Goal: Find specific page/section: Find specific page/section

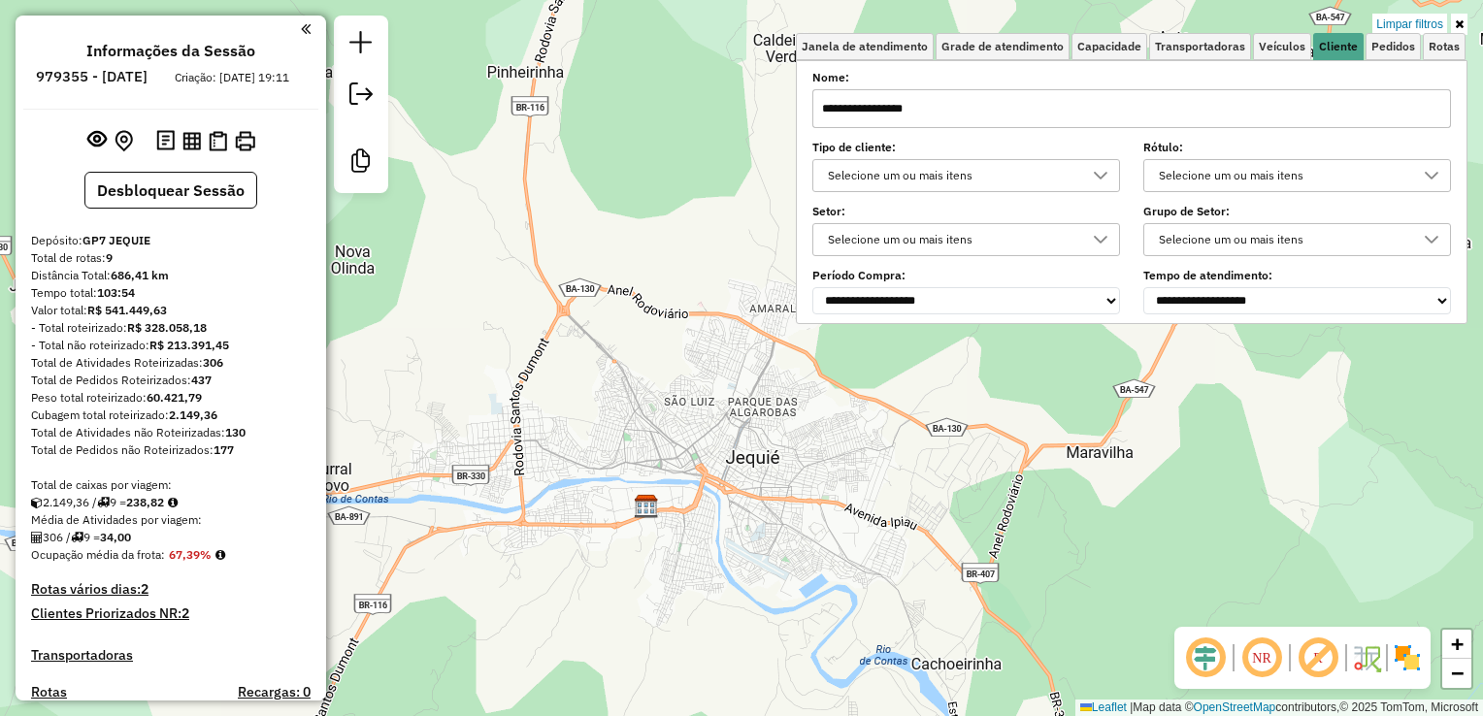
drag, startPoint x: 0, startPoint y: 0, endPoint x: 938, endPoint y: 111, distance: 944.3
click at [938, 111] on input "**********" at bounding box center [1132, 108] width 639 height 39
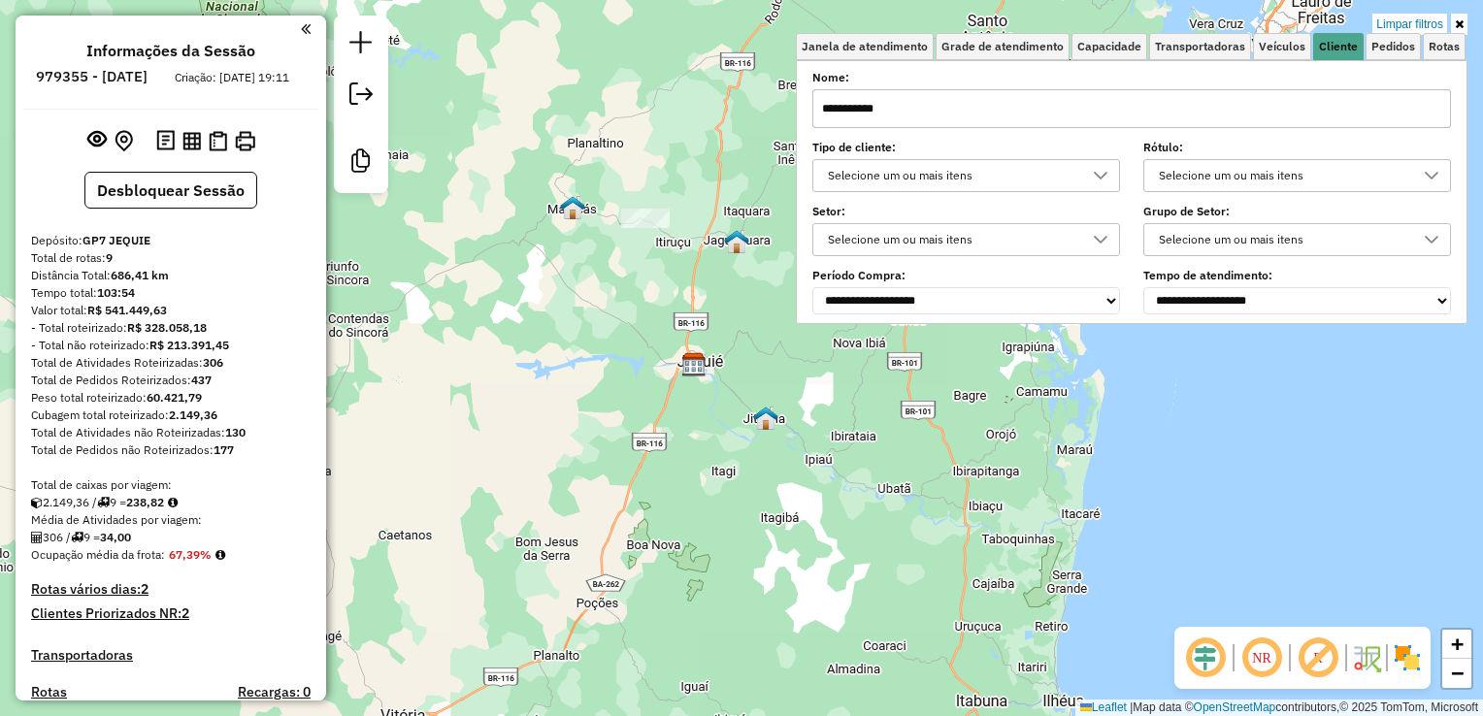
type input "**********"
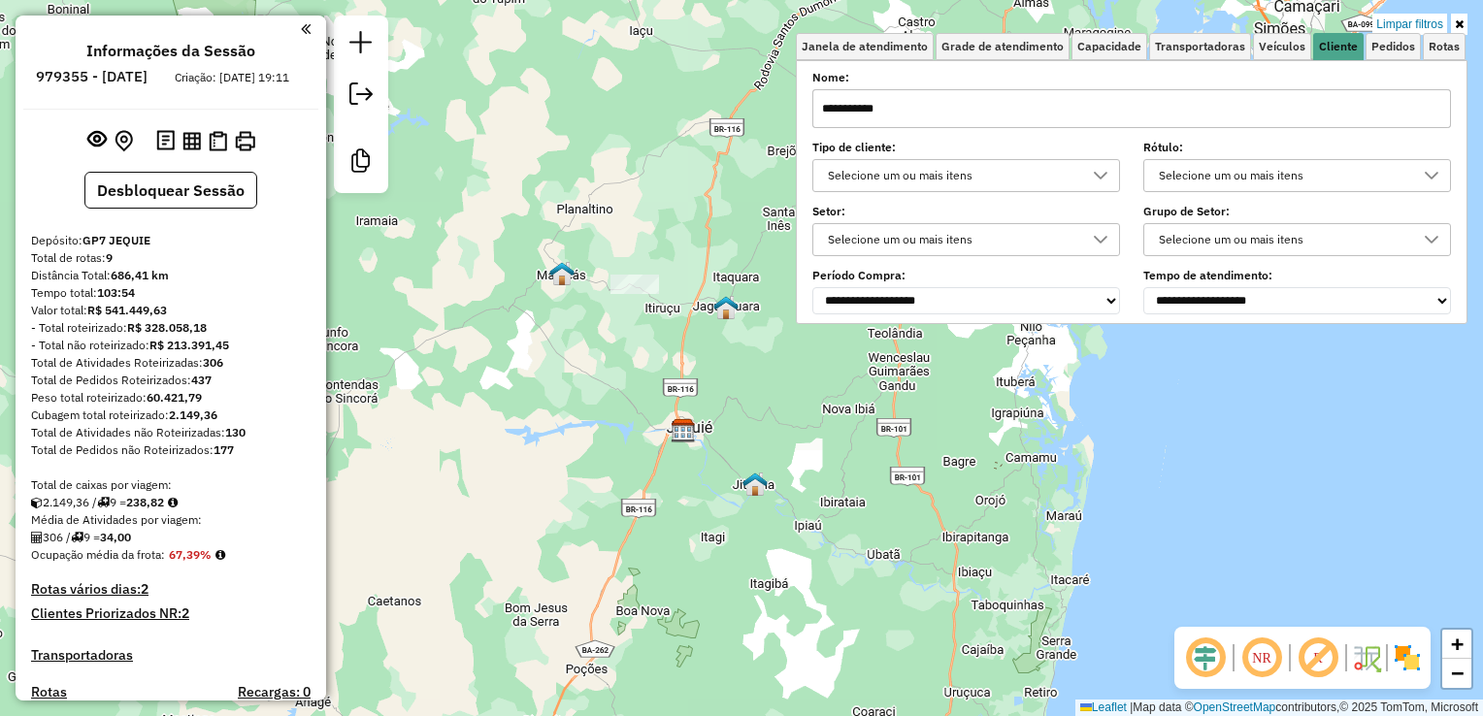
drag, startPoint x: 646, startPoint y: 307, endPoint x: 644, endPoint y: 322, distance: 15.7
click at [644, 322] on div "Limpar filtros Janela de atendimento Grade de atendimento Capacidade Transporta…" at bounding box center [741, 358] width 1483 height 716
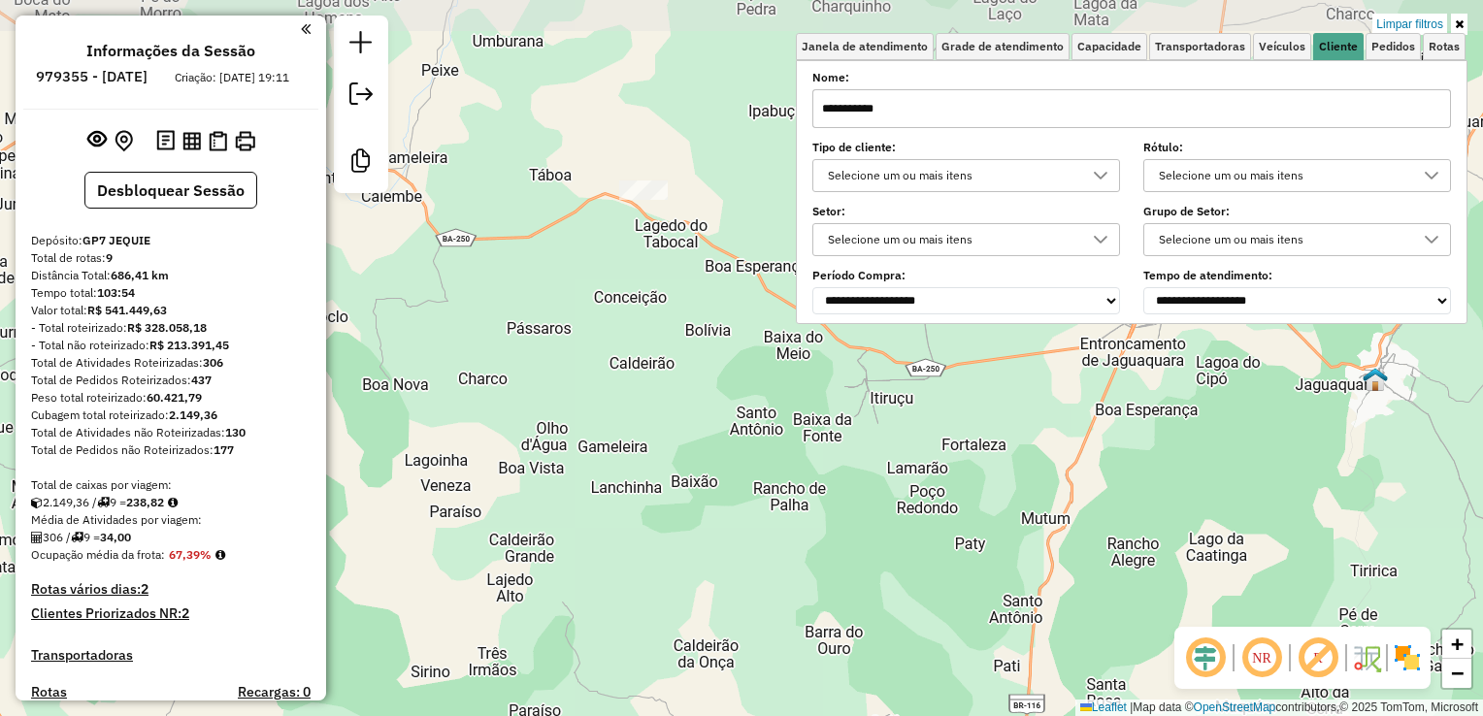
drag, startPoint x: 645, startPoint y: 223, endPoint x: 633, endPoint y: 269, distance: 47.1
click at [633, 269] on div "Limpar filtros Janela de atendimento Grade de atendimento Capacidade Transporta…" at bounding box center [741, 358] width 1483 height 716
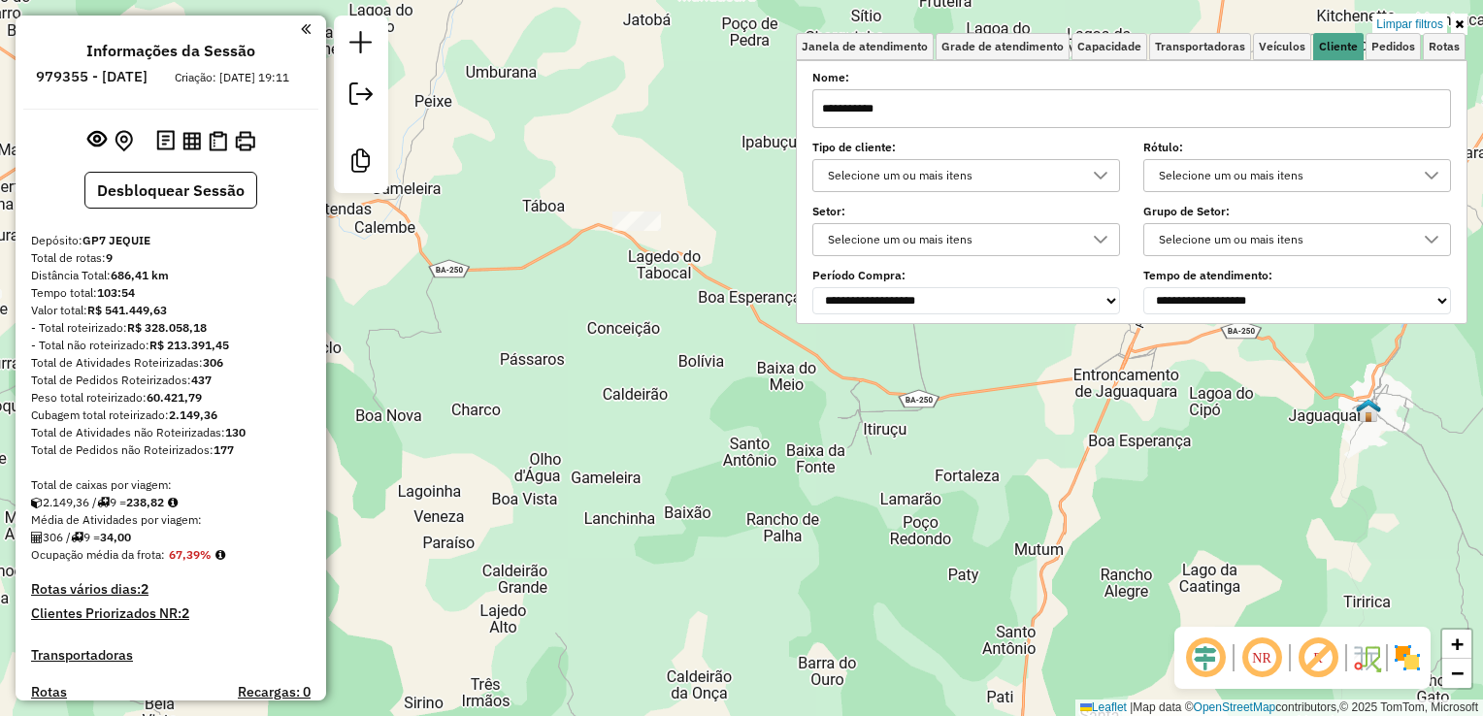
drag, startPoint x: 622, startPoint y: 296, endPoint x: 612, endPoint y: 333, distance: 38.4
click at [612, 333] on div "Limpar filtros Janela de atendimento Grade de atendimento Capacidade Transporta…" at bounding box center [741, 358] width 1483 height 716
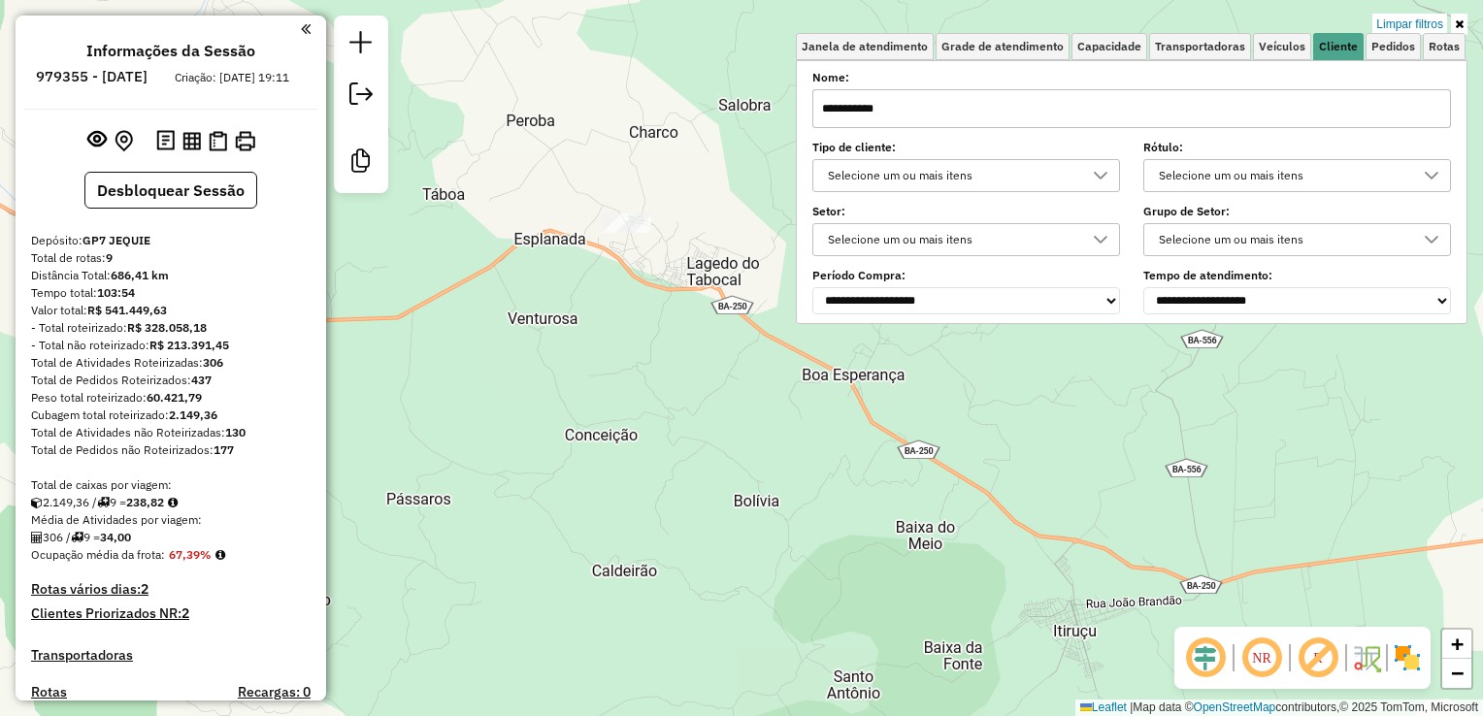
click at [1077, 91] on input "**********" at bounding box center [1132, 108] width 639 height 39
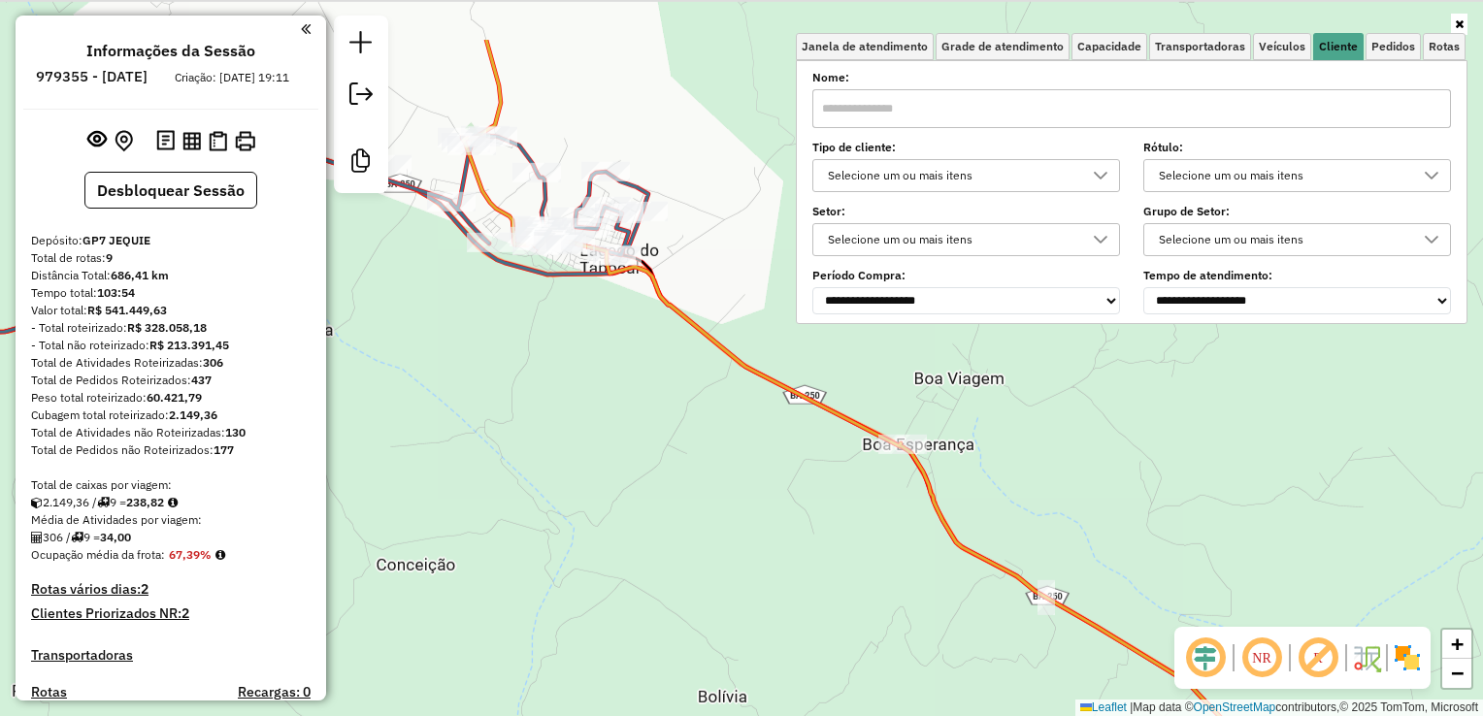
click at [598, 386] on div "Janela de atendimento Grade de atendimento Capacidade Transportadoras Veículos …" at bounding box center [741, 358] width 1483 height 716
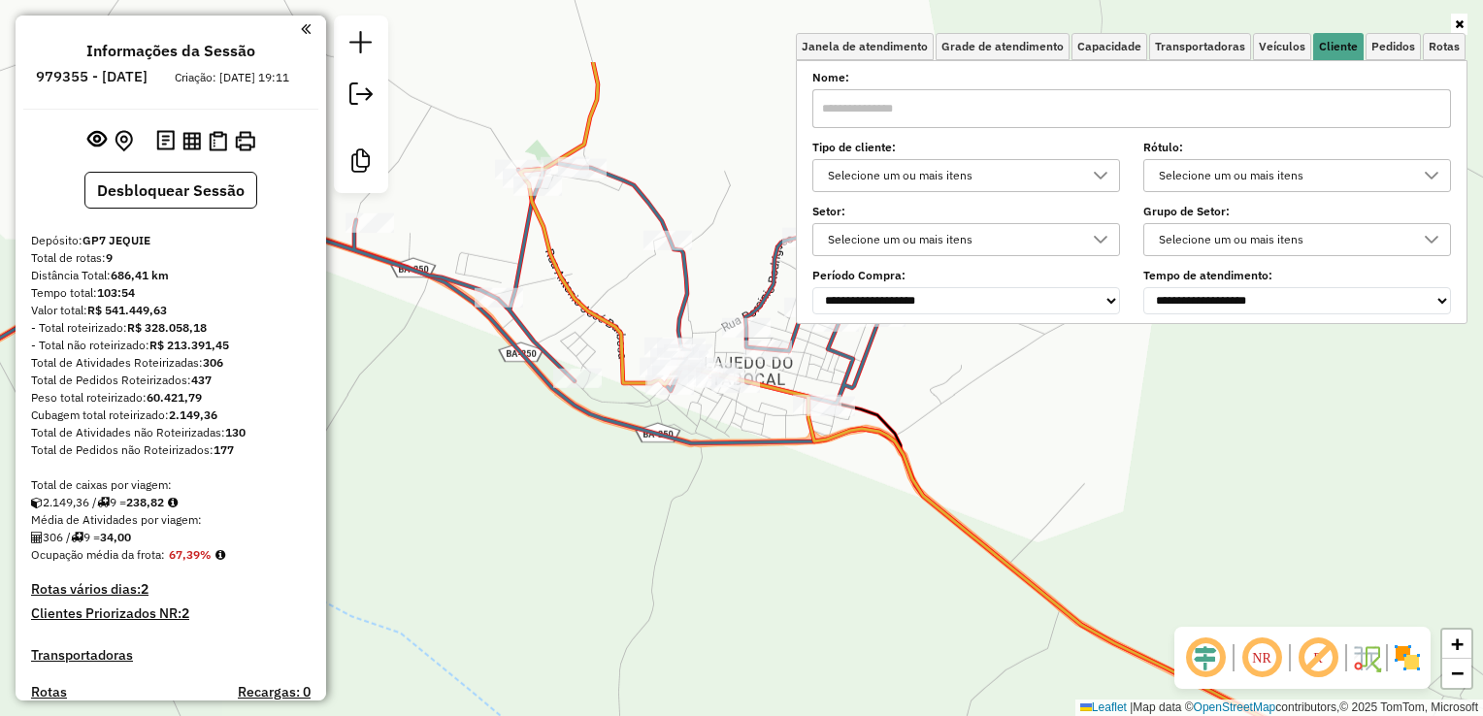
drag, startPoint x: 571, startPoint y: 525, endPoint x: 625, endPoint y: 534, distance: 55.1
click at [621, 547] on div "Janela de atendimento Grade de atendimento Capacidade Transportadoras Veículos …" at bounding box center [741, 358] width 1483 height 716
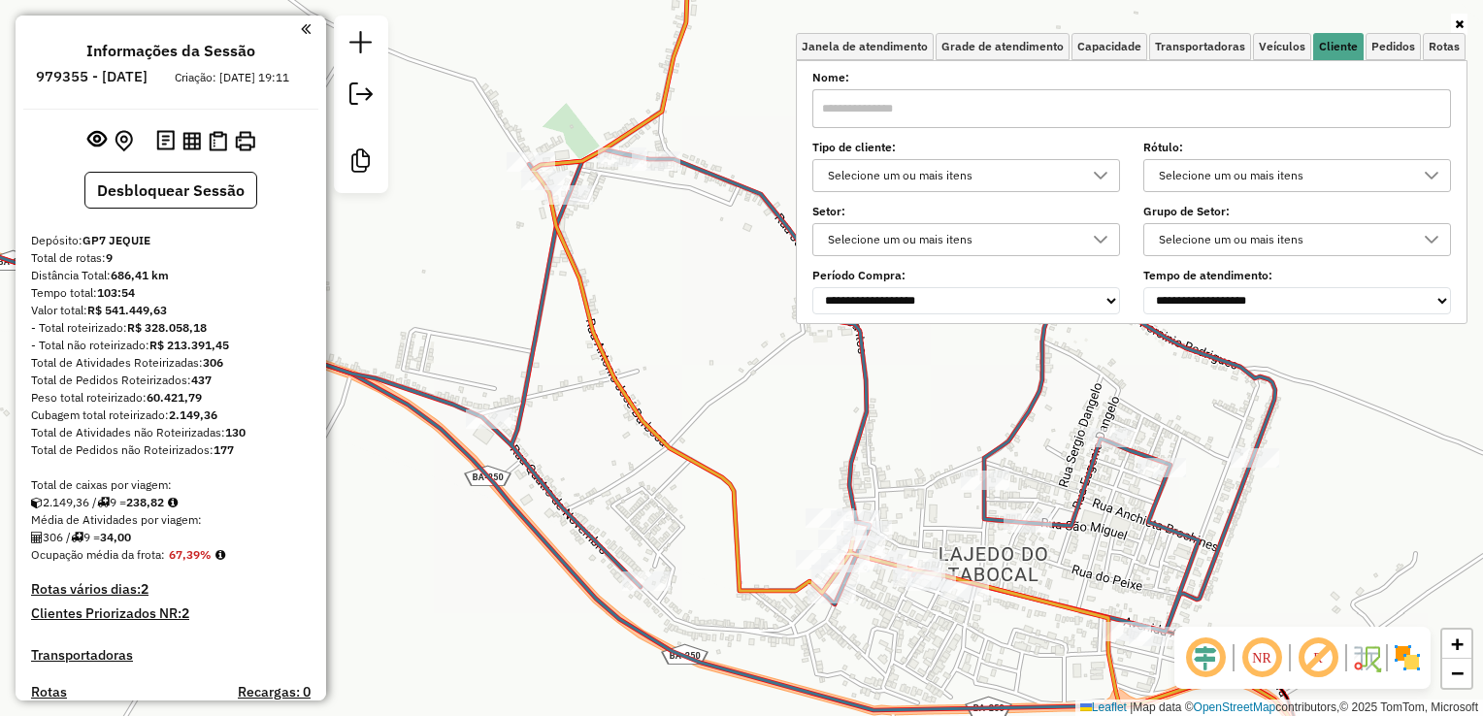
drag, startPoint x: 718, startPoint y: 316, endPoint x: 665, endPoint y: 310, distance: 53.8
click at [671, 313] on div "Janela de atendimento Grade de atendimento Capacidade Transportadoras Veículos …" at bounding box center [741, 358] width 1483 height 716
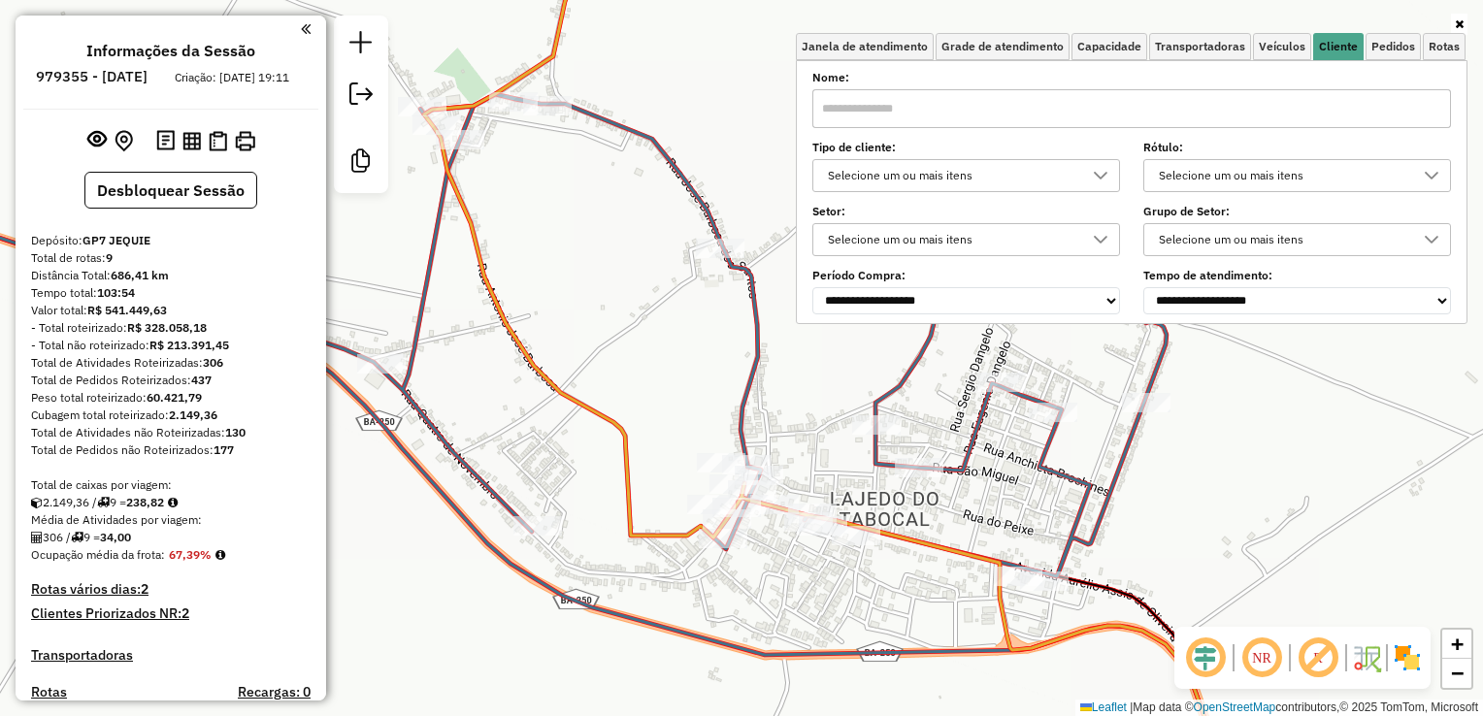
drag, startPoint x: 734, startPoint y: 367, endPoint x: 618, endPoint y: 298, distance: 134.5
click at [646, 317] on div "Janela de atendimento Grade de atendimento Capacidade Transportadoras Veículos …" at bounding box center [741, 358] width 1483 height 716
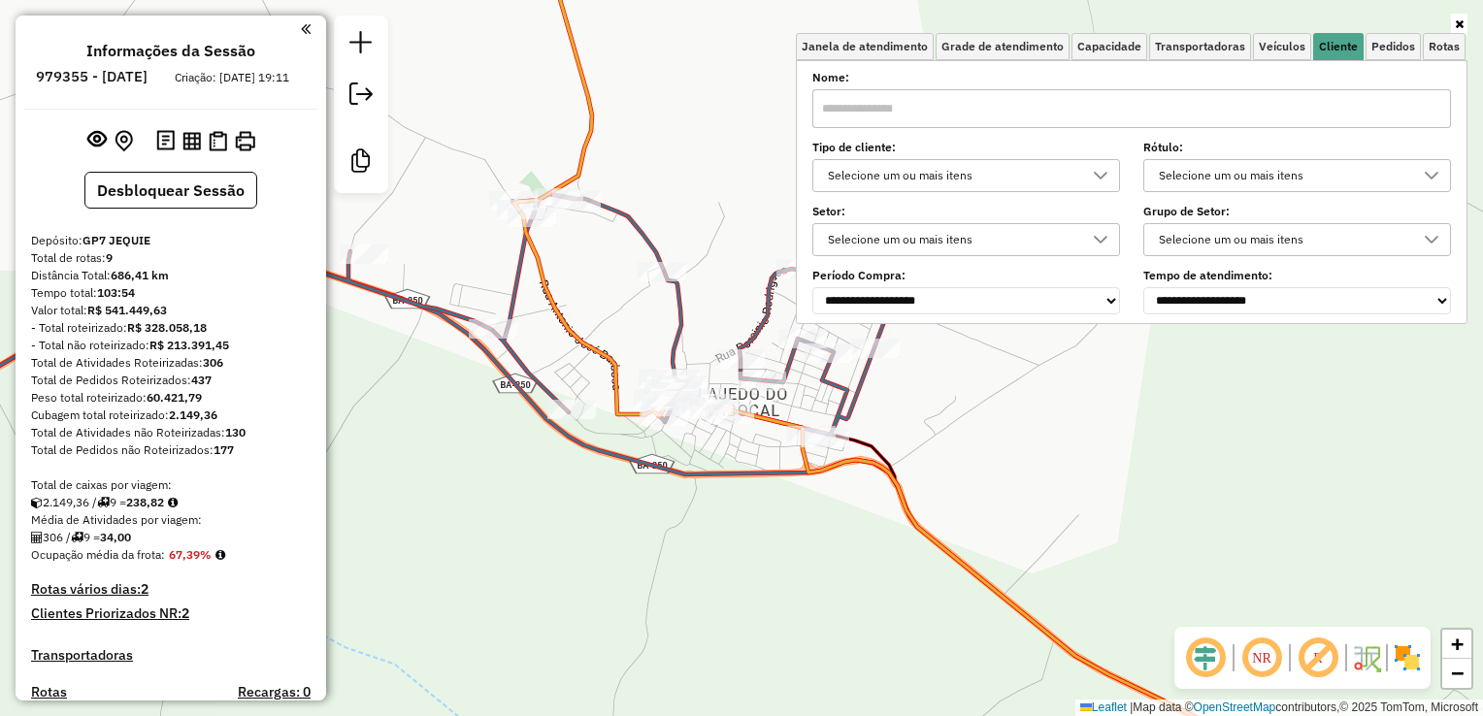
drag, startPoint x: 879, startPoint y: 570, endPoint x: 759, endPoint y: 514, distance: 132.0
click at [760, 515] on div "Janela de atendimento Grade de atendimento Capacidade Transportadoras Veículos …" at bounding box center [741, 358] width 1483 height 716
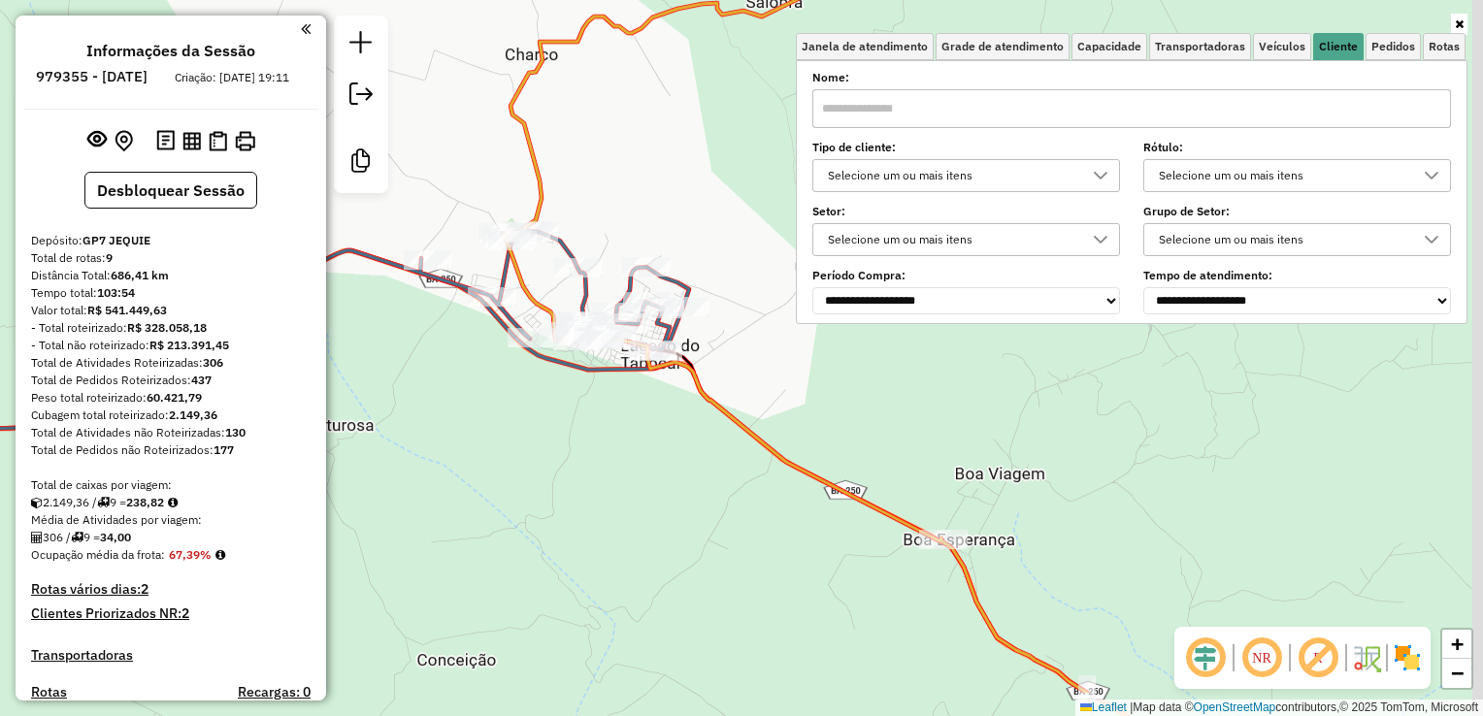
drag, startPoint x: 579, startPoint y: 464, endPoint x: 553, endPoint y: 396, distance: 72.5
click at [559, 413] on div "Janela de atendimento Grade de atendimento Capacidade Transportadoras Veículos …" at bounding box center [741, 358] width 1483 height 716
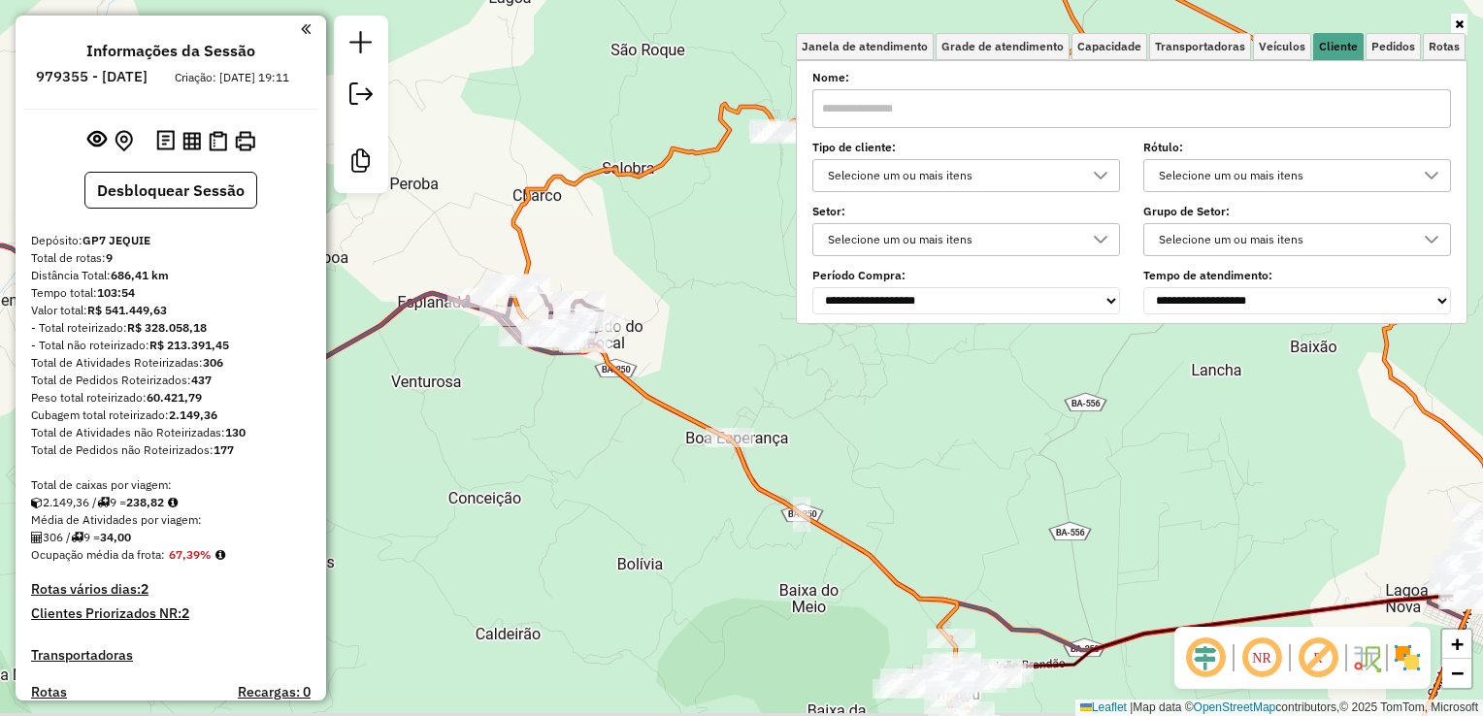
drag, startPoint x: 614, startPoint y: 534, endPoint x: 599, endPoint y: 512, distance: 26.7
click at [602, 520] on div "Janela de atendimento Grade de atendimento Capacidade Transportadoras Veículos …" at bounding box center [741, 358] width 1483 height 716
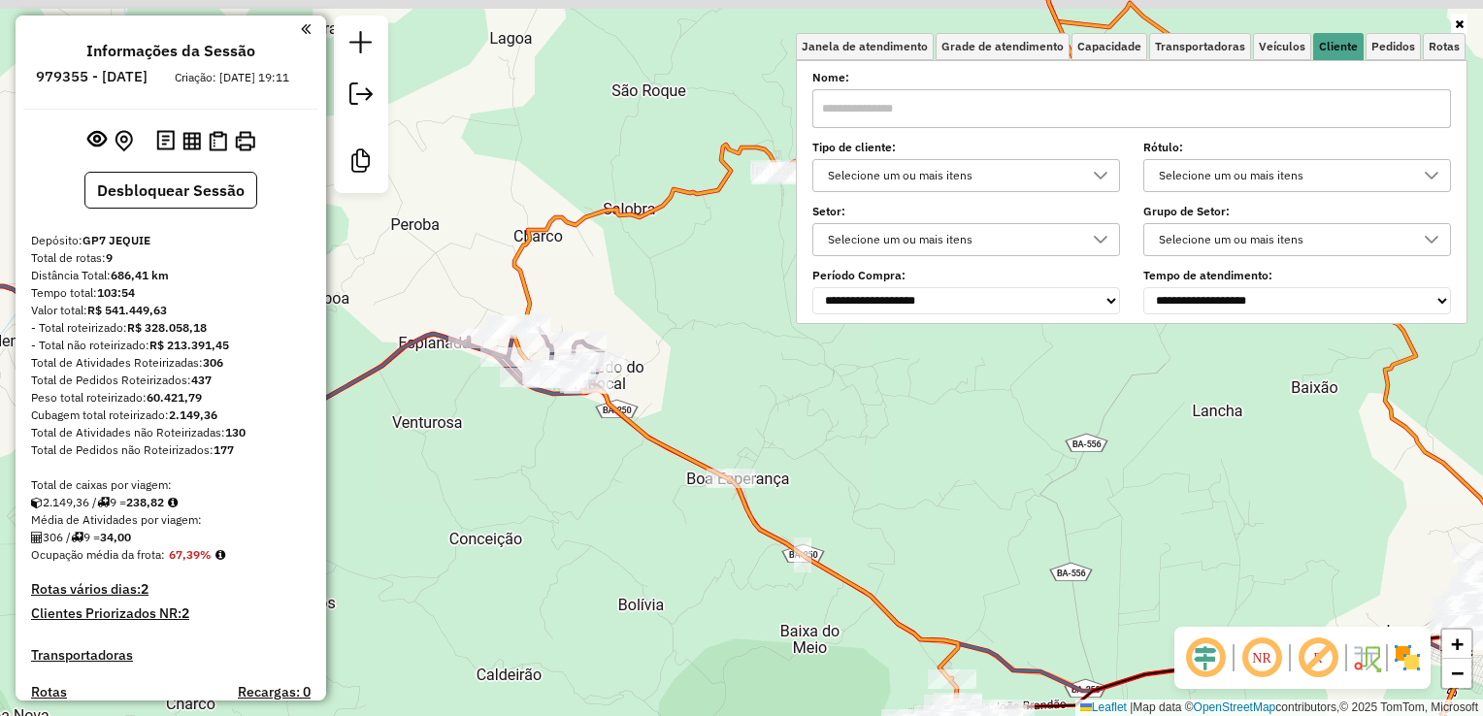
drag, startPoint x: 511, startPoint y: 434, endPoint x: 518, endPoint y: 482, distance: 49.2
click at [518, 482] on div "Janela de atendimento Grade de atendimento Capacidade Transportadoras Veículos …" at bounding box center [741, 358] width 1483 height 716
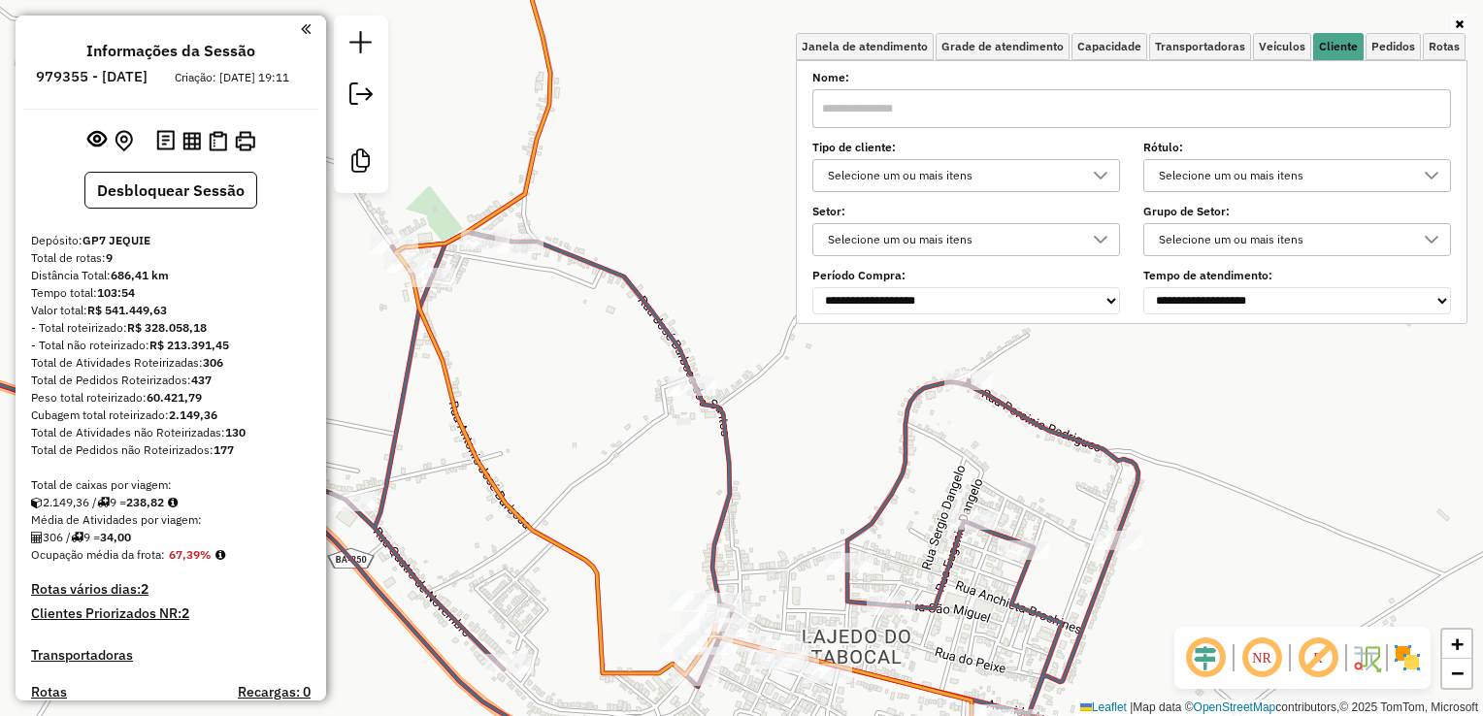
click at [551, 347] on div "Janela de atendimento Grade de atendimento Capacidade Transportadoras Veículos …" at bounding box center [741, 358] width 1483 height 716
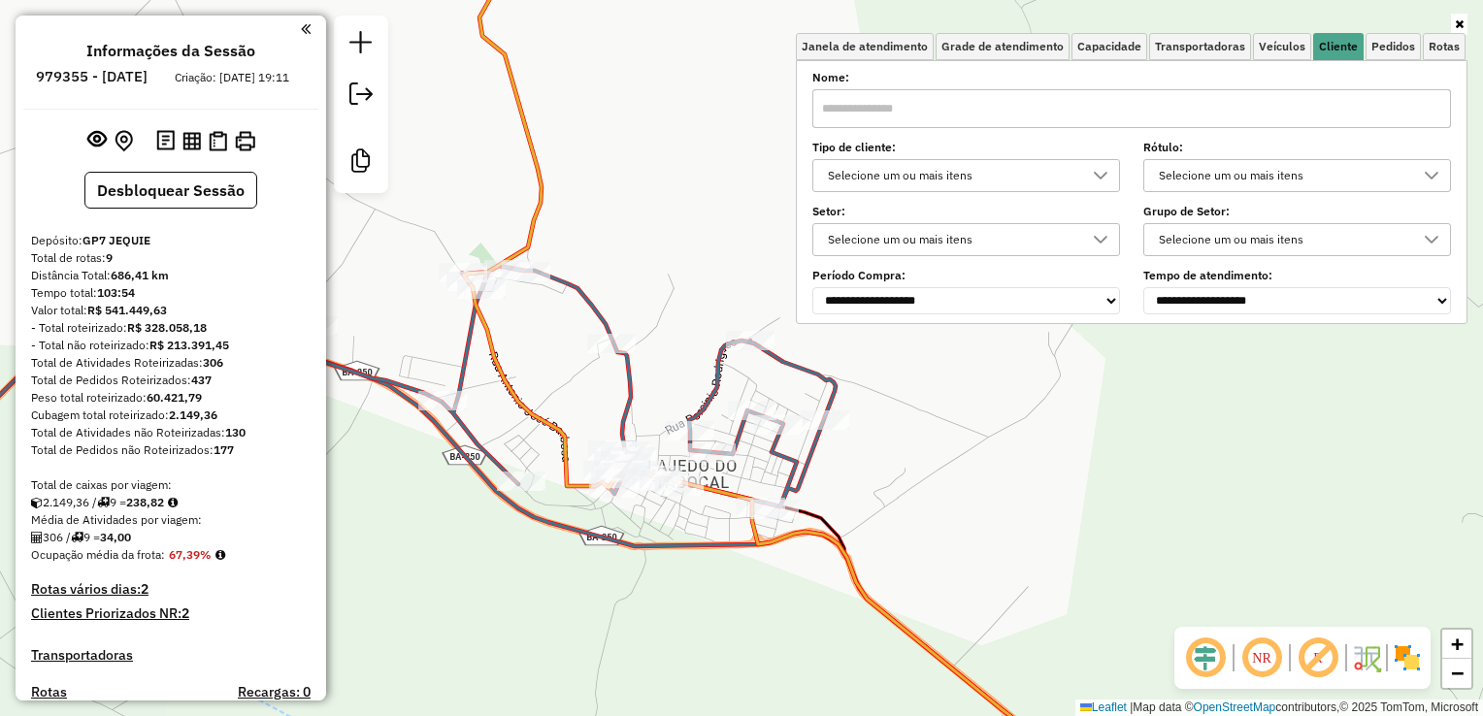
click at [575, 412] on div "Janela de atendimento Grade de atendimento Capacidade Transportadoras Veículos …" at bounding box center [741, 358] width 1483 height 716
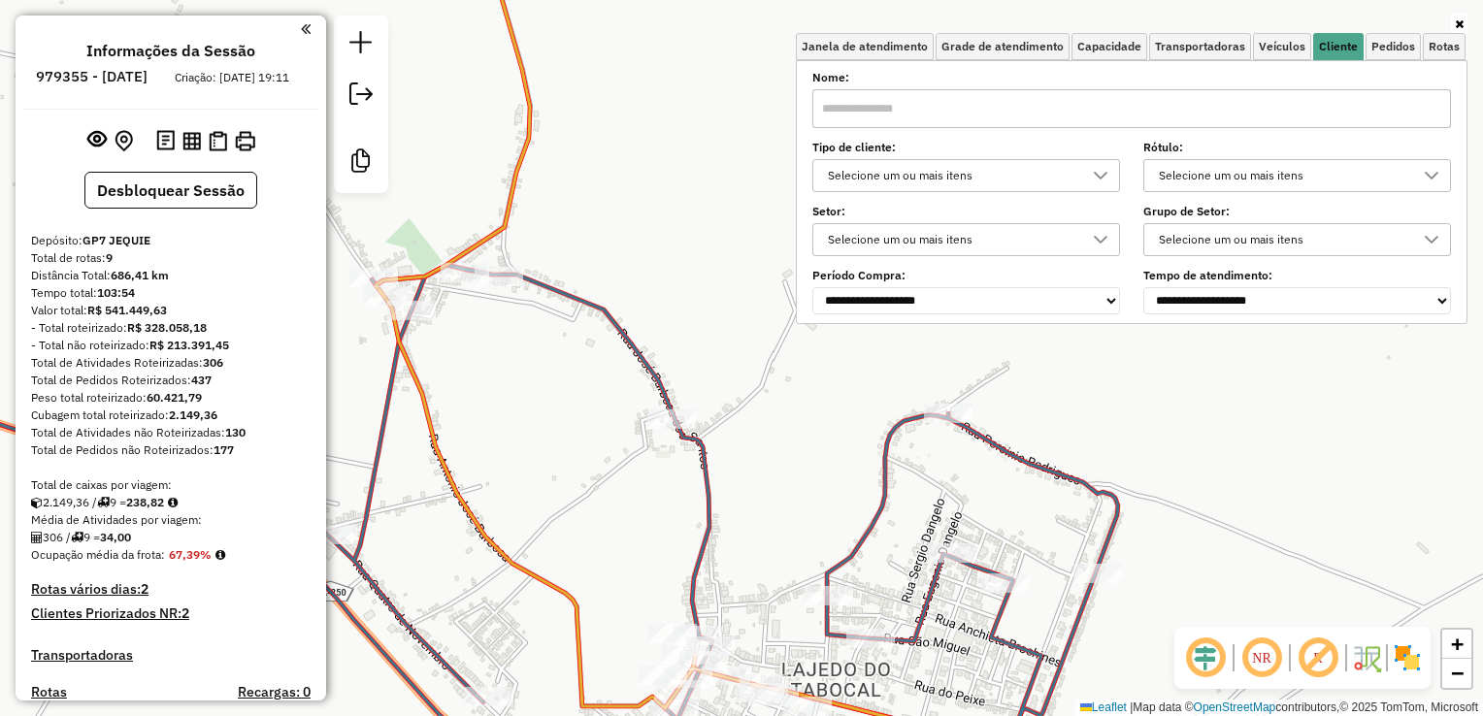
drag, startPoint x: 560, startPoint y: 371, endPoint x: 568, endPoint y: 402, distance: 32.0
click at [568, 402] on div "Janela de atendimento Grade de atendimento Capacidade Transportadoras Veículos …" at bounding box center [741, 358] width 1483 height 716
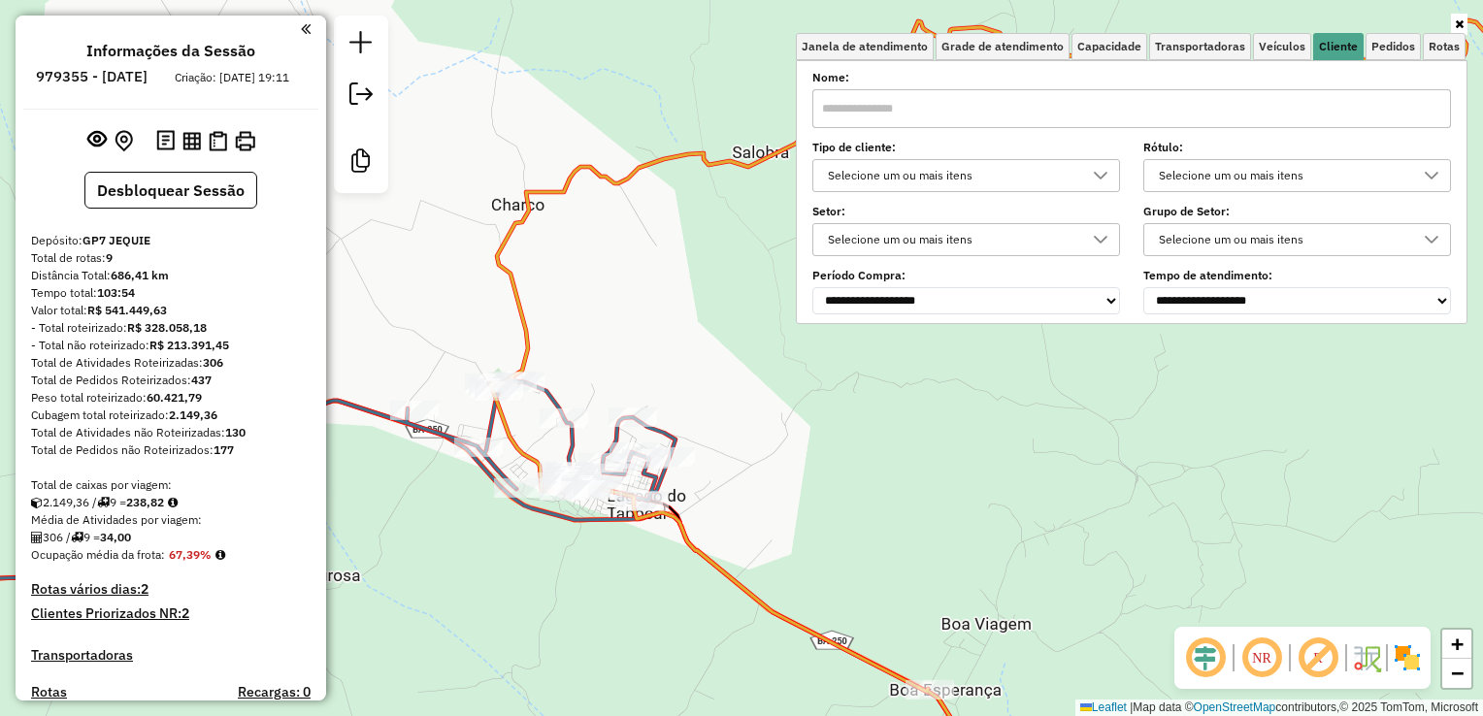
click at [1016, 563] on div "Janela de atendimento Grade de atendimento Capacidade Transportadoras Veículos …" at bounding box center [741, 358] width 1483 height 716
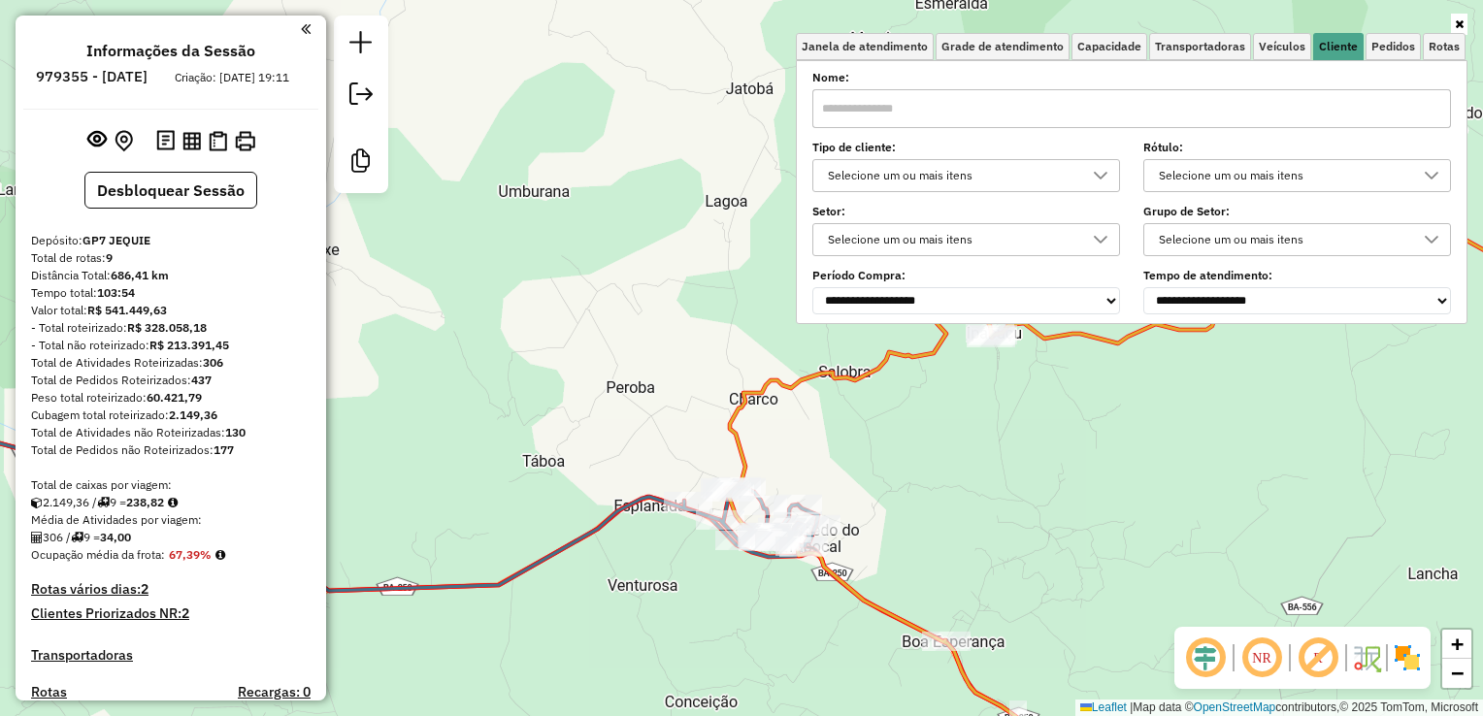
drag, startPoint x: 1025, startPoint y: 528, endPoint x: 814, endPoint y: 512, distance: 212.3
click at [816, 515] on div "Janela de atendimento Grade de atendimento Capacidade Transportadoras Veículos …" at bounding box center [741, 358] width 1483 height 716
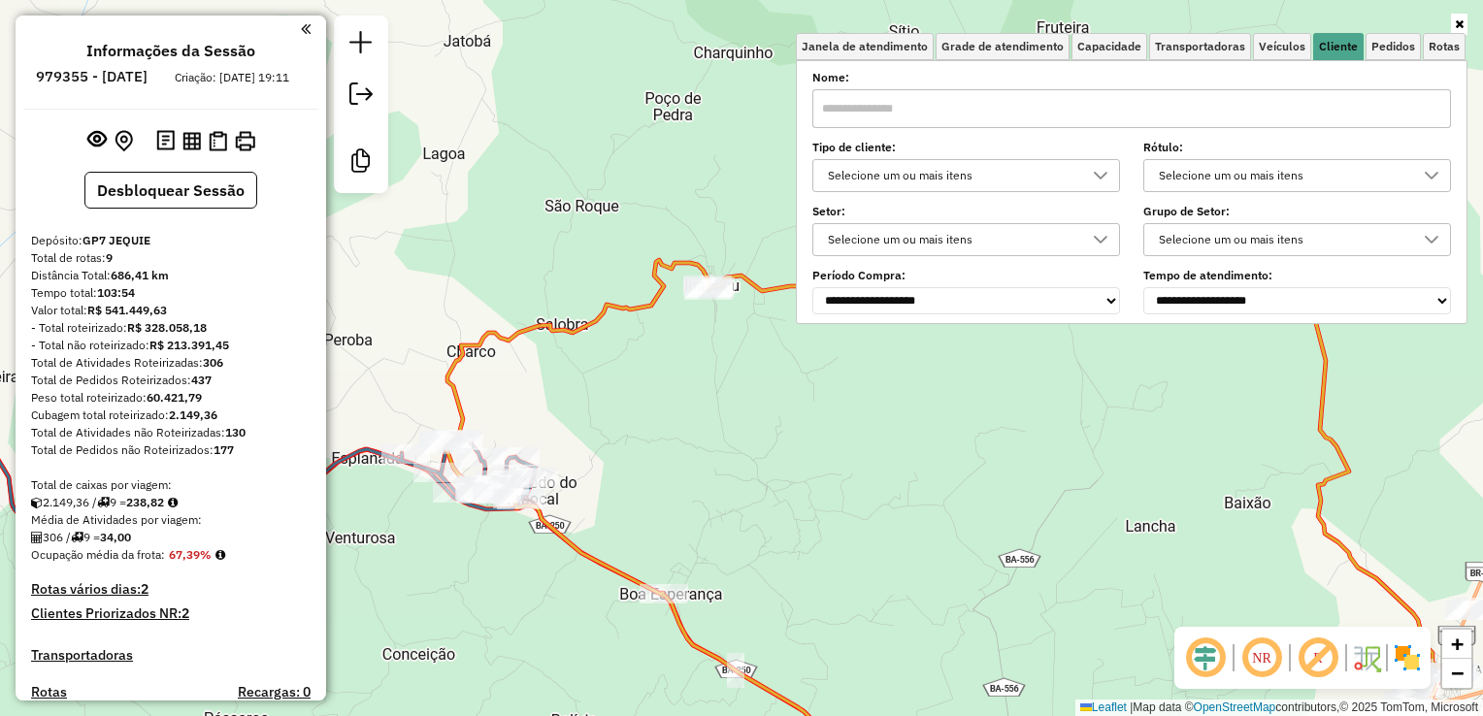
drag, startPoint x: 814, startPoint y: 499, endPoint x: 706, endPoint y: 462, distance: 114.8
click at [710, 465] on div "Janela de atendimento Grade de atendimento Capacidade Transportadoras Veículos …" at bounding box center [741, 358] width 1483 height 716
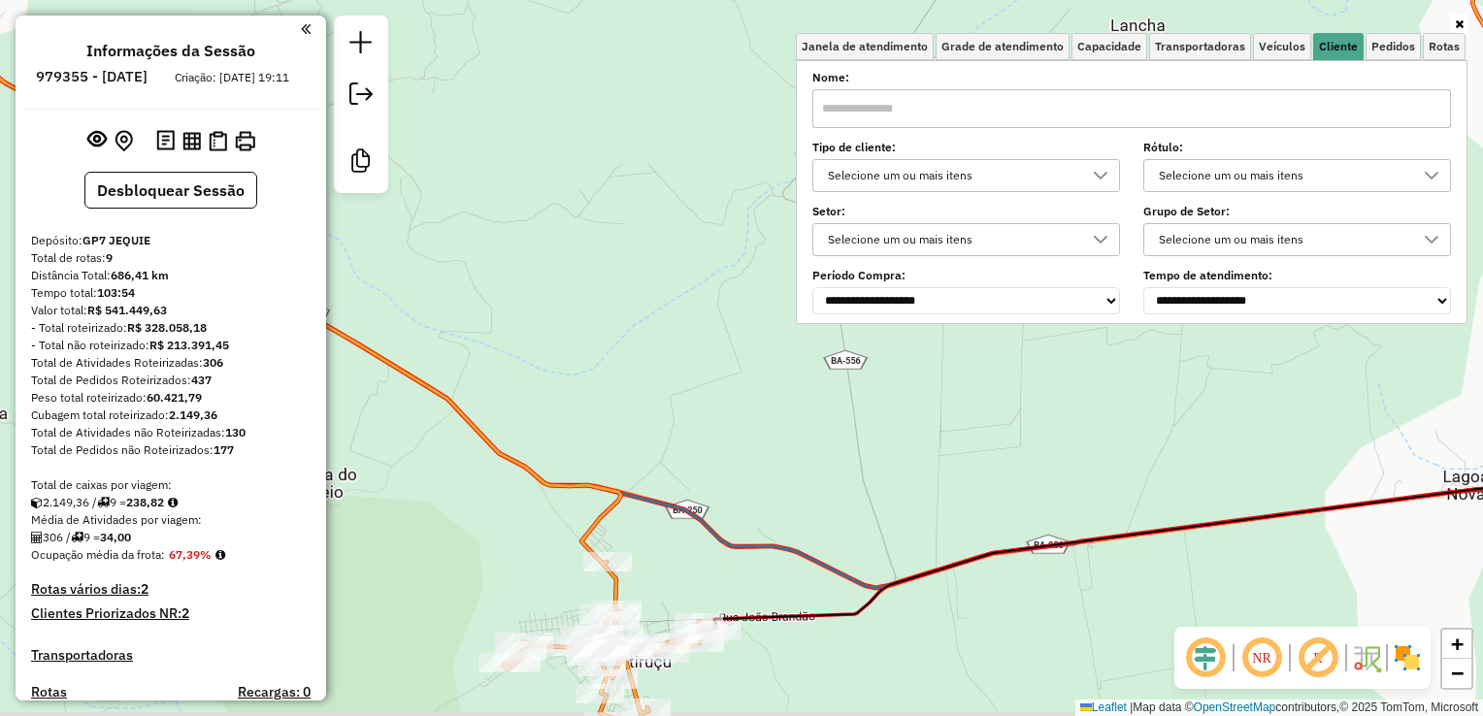
drag, startPoint x: 756, startPoint y: 570, endPoint x: 783, endPoint y: 470, distance: 103.6
click at [779, 480] on div "Janela de atendimento Grade de atendimento Capacidade Transportadoras Veículos …" at bounding box center [741, 358] width 1483 height 716
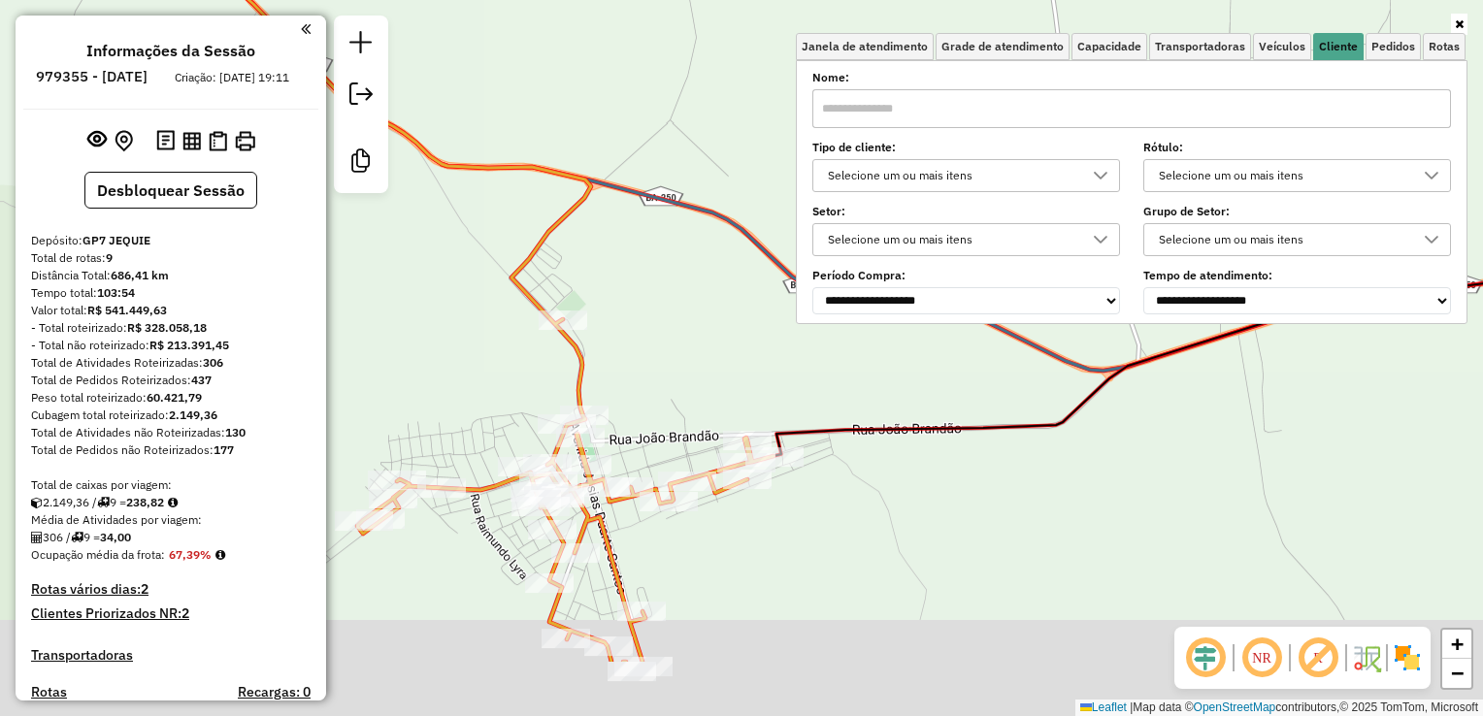
drag, startPoint x: 757, startPoint y: 505, endPoint x: 836, endPoint y: 358, distance: 166.3
click at [833, 363] on div "Janela de atendimento Grade de atendimento Capacidade Transportadoras Veículos …" at bounding box center [741, 358] width 1483 height 716
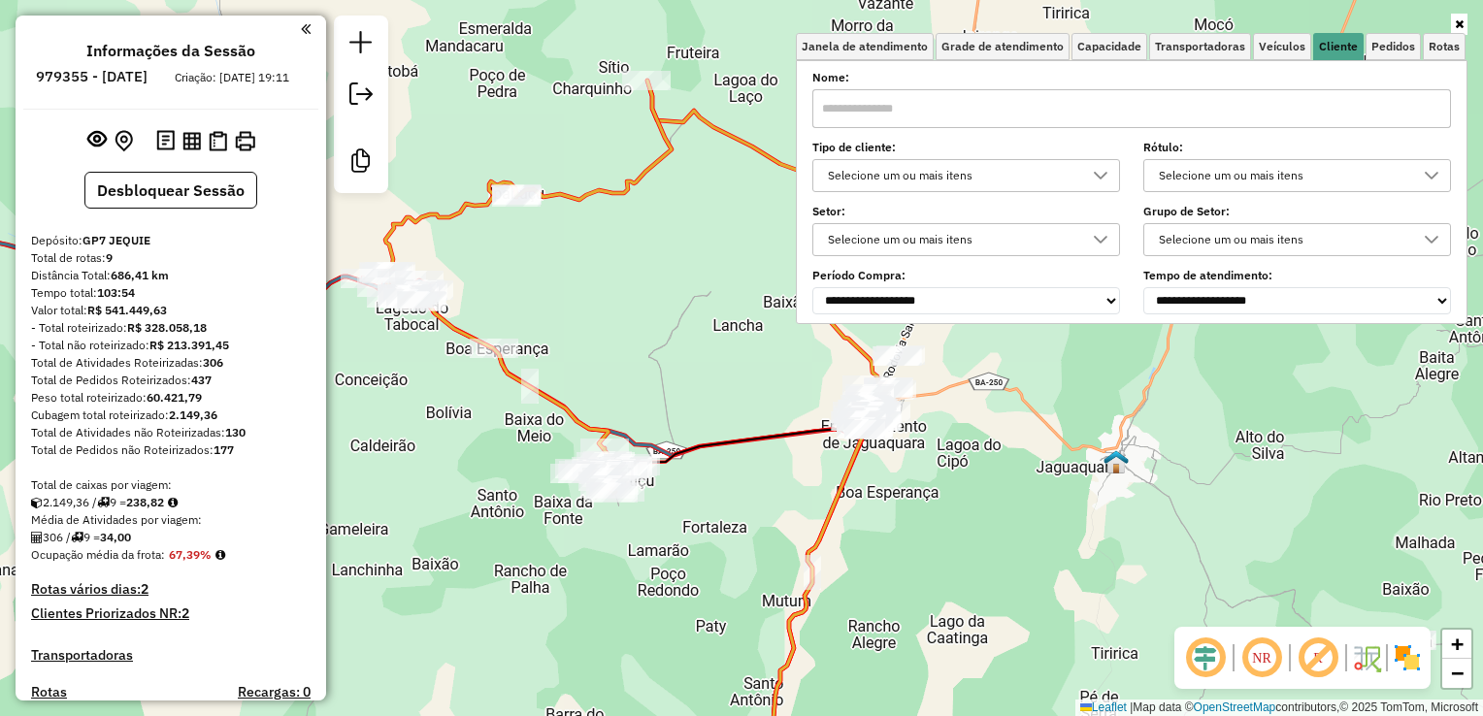
drag, startPoint x: 441, startPoint y: 416, endPoint x: 476, endPoint y: 449, distance: 47.4
click at [476, 449] on div "Janela de atendimento Grade de atendimento Capacidade Transportadoras Veículos …" at bounding box center [741, 358] width 1483 height 716
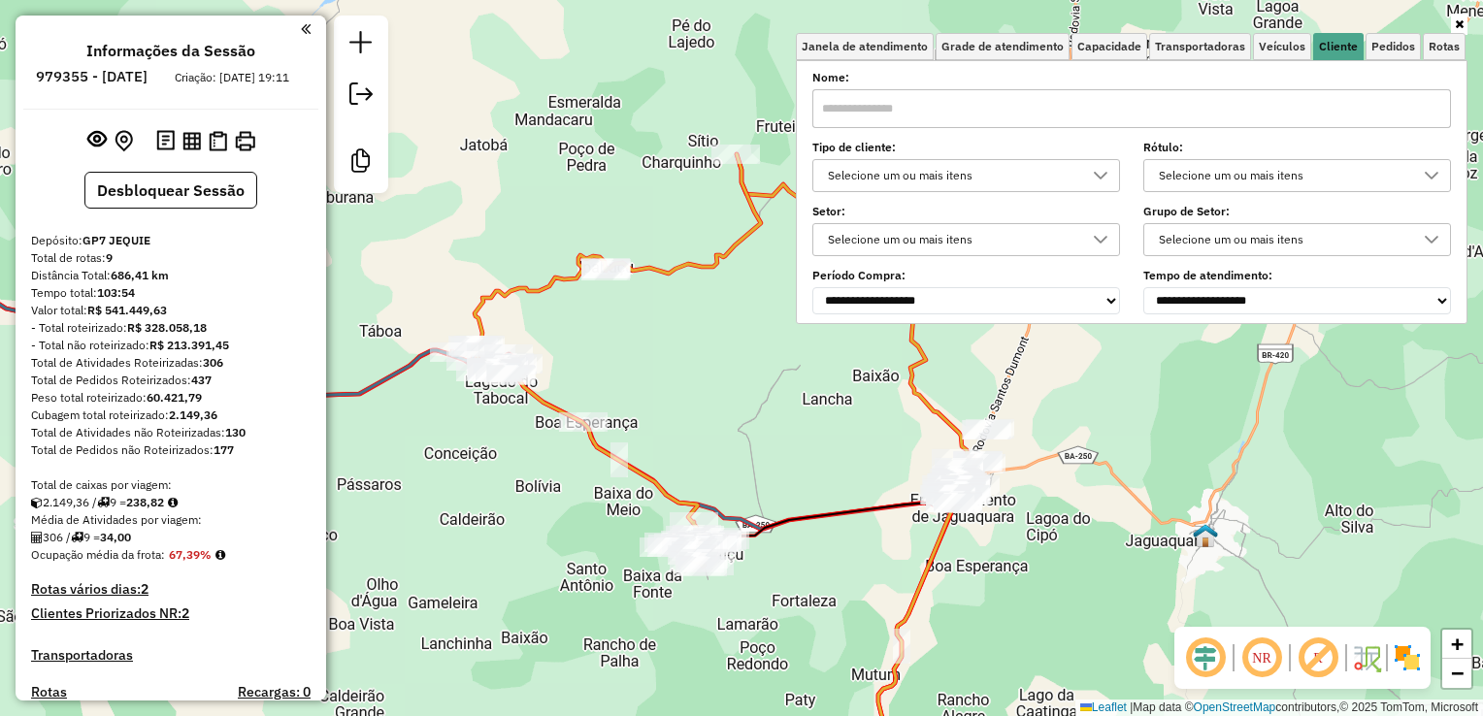
drag, startPoint x: 477, startPoint y: 423, endPoint x: 497, endPoint y: 429, distance: 21.2
click at [493, 433] on div "Janela de atendimento Grade de atendimento Capacidade Transportadoras Veículos …" at bounding box center [741, 358] width 1483 height 716
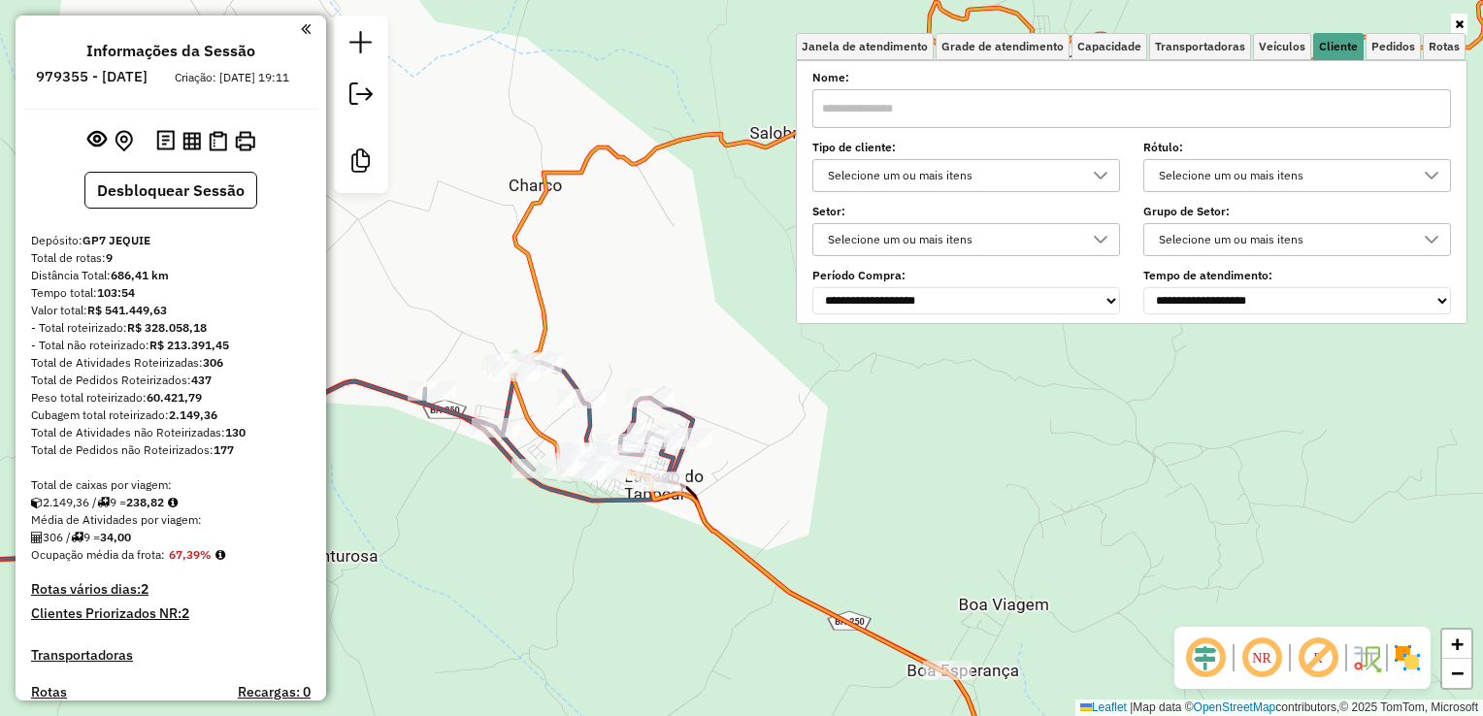
drag, startPoint x: 463, startPoint y: 555, endPoint x: 644, endPoint y: 514, distance: 185.3
click at [646, 569] on div "Janela de atendimento Grade de atendimento Capacidade Transportadoras Veículos …" at bounding box center [741, 358] width 1483 height 716
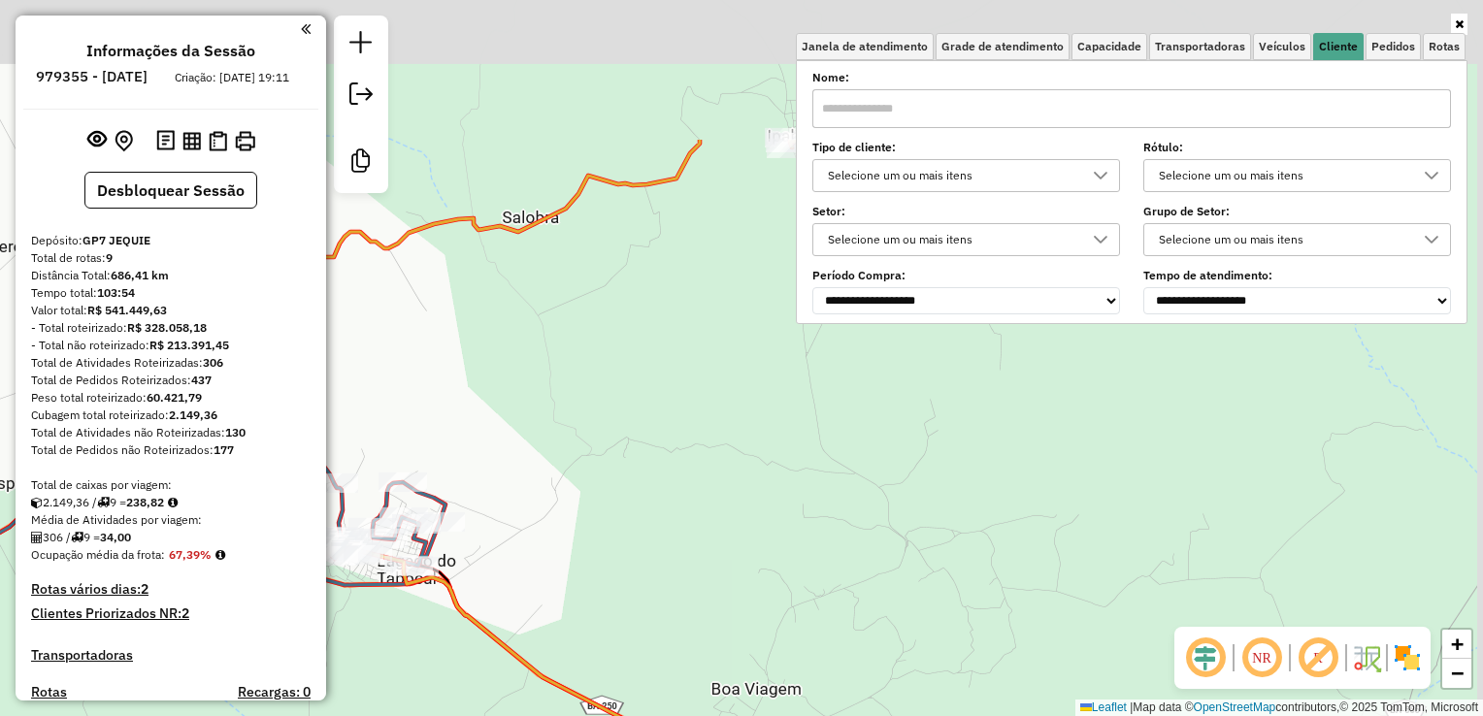
drag, startPoint x: 663, startPoint y: 351, endPoint x: 584, endPoint y: 487, distance: 157.0
click at [582, 501] on div "Janela de atendimento Grade de atendimento Capacidade Transportadoras Veículos …" at bounding box center [741, 358] width 1483 height 716
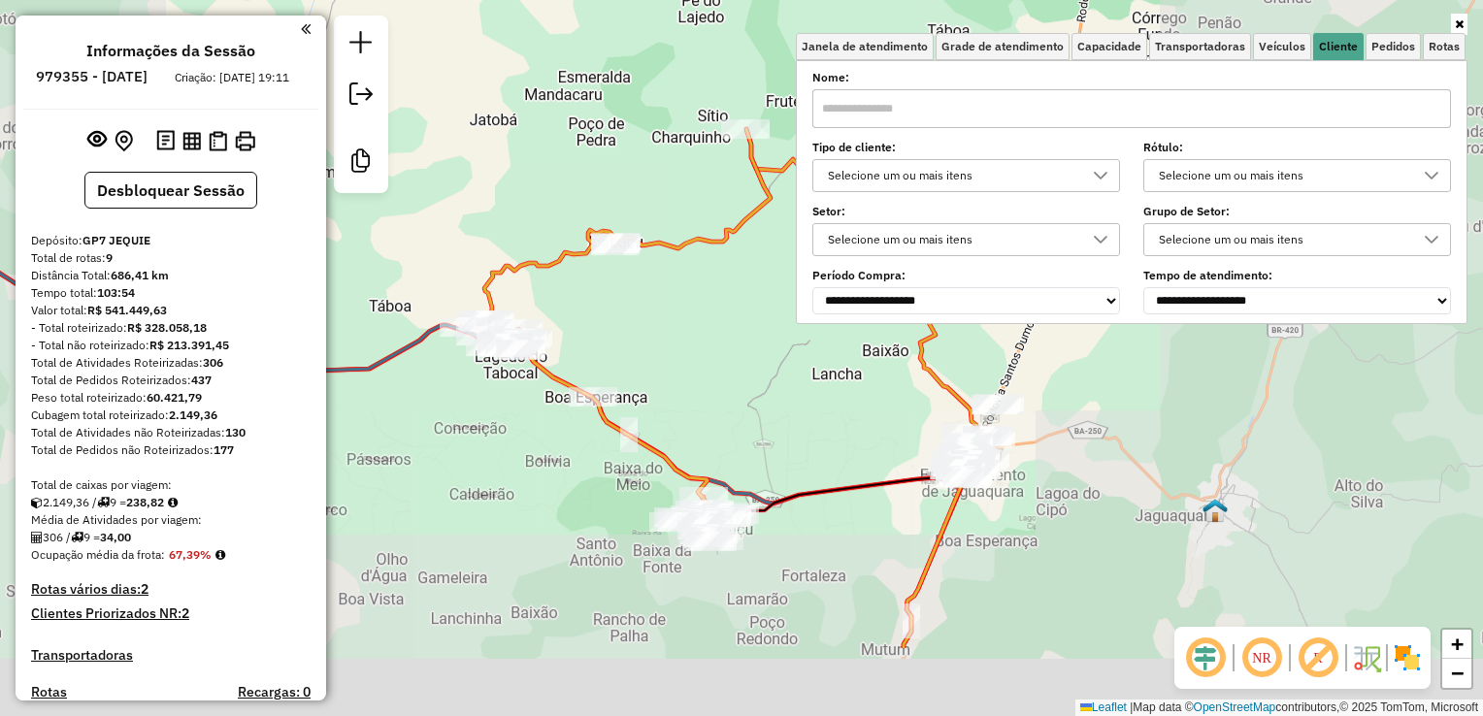
drag, startPoint x: 589, startPoint y: 391, endPoint x: 576, endPoint y: 322, distance: 70.3
click at [576, 324] on div "Janela de atendimento Grade de atendimento Capacidade Transportadoras Veículos …" at bounding box center [741, 358] width 1483 height 716
